Goal: Use online tool/utility: Utilize a website feature to perform a specific function

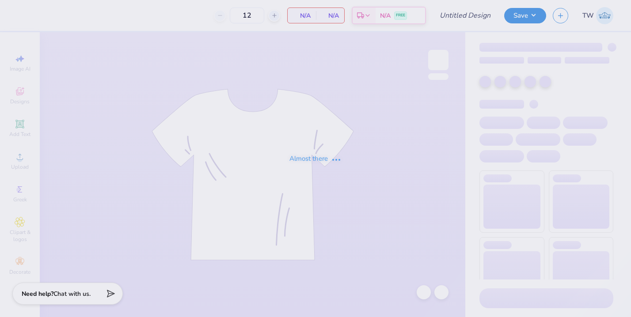
type input "SLU EX [PERSON_NAME]"
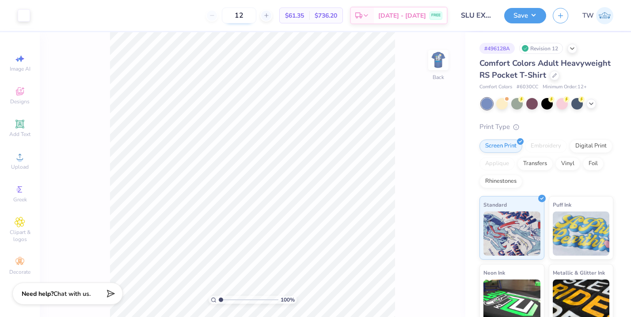
click at [244, 13] on input "12" at bounding box center [239, 16] width 34 height 16
type input "1"
type input "48"
click at [438, 59] on img at bounding box center [437, 59] width 35 height 35
click at [588, 105] on icon at bounding box center [590, 102] width 7 height 7
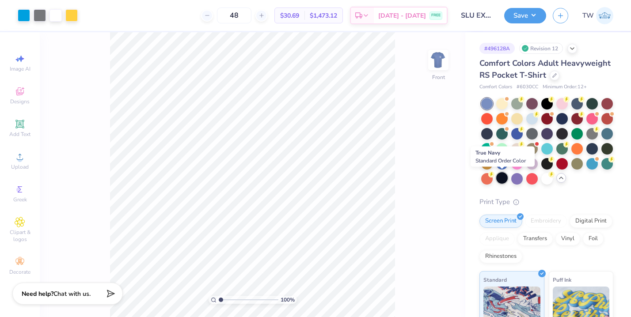
click at [501, 176] on div at bounding box center [501, 177] width 11 height 11
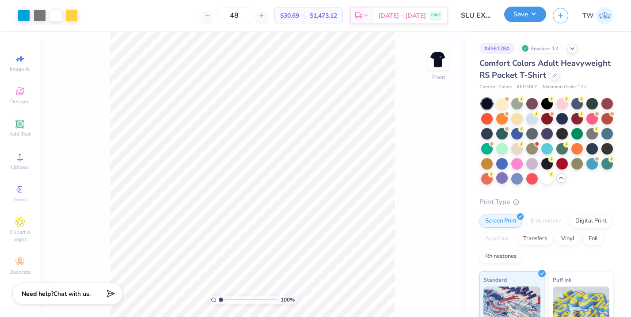
click at [516, 19] on button "Save" at bounding box center [525, 14] width 42 height 15
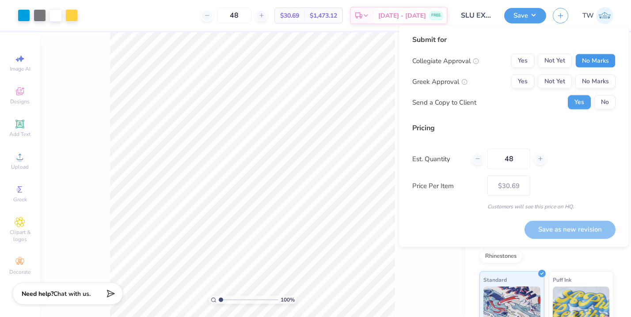
click at [582, 57] on button "No Marks" at bounding box center [595, 61] width 40 height 14
click at [530, 81] on button "Yes" at bounding box center [522, 82] width 23 height 14
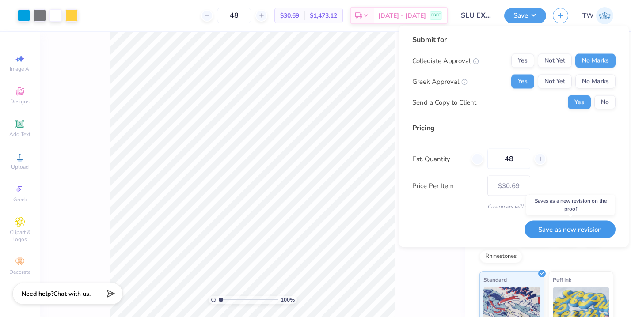
click at [560, 229] on button "Save as new revision" at bounding box center [569, 229] width 91 height 18
type input "– –"
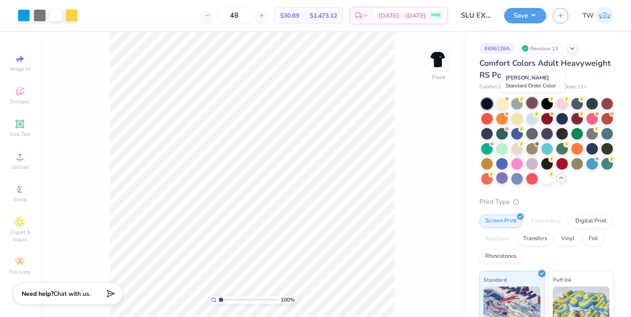
click at [531, 101] on div at bounding box center [531, 102] width 11 height 11
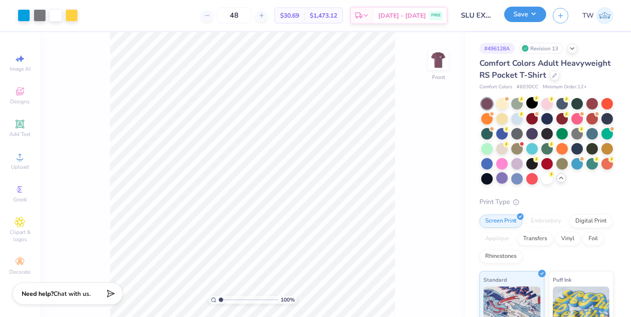
click at [526, 14] on button "Save" at bounding box center [525, 14] width 42 height 15
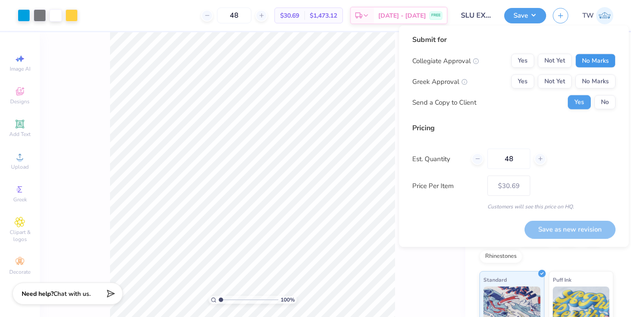
click at [587, 58] on button "No Marks" at bounding box center [595, 61] width 40 height 14
click at [529, 82] on button "Yes" at bounding box center [522, 82] width 23 height 14
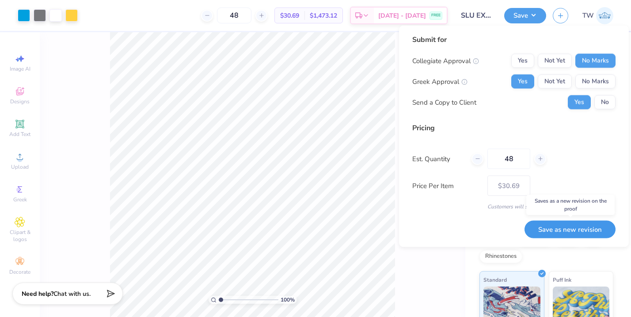
click at [571, 229] on button "Save as new revision" at bounding box center [569, 229] width 91 height 18
type input "$30.69"
